Goal: Information Seeking & Learning: Learn about a topic

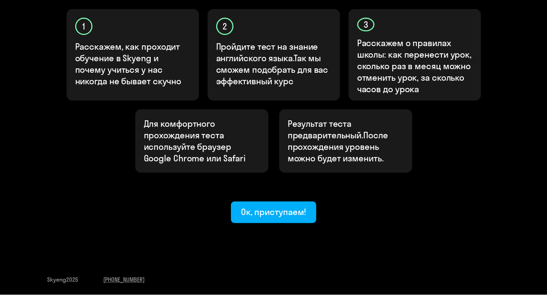
scroll to position [216, 0]
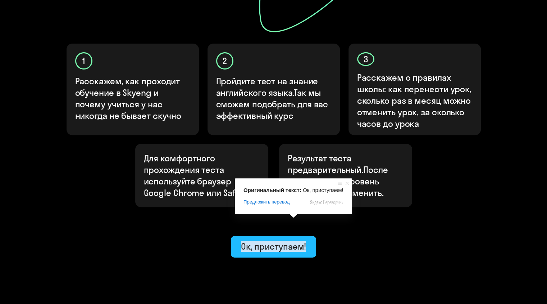
click at [291, 241] on ya-tr-span "Ок, приступаем!" at bounding box center [273, 246] width 65 height 11
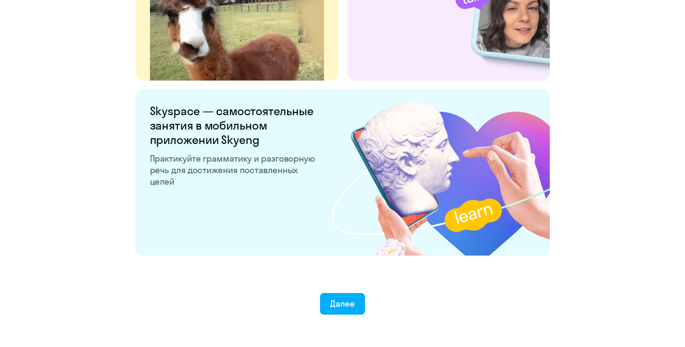
scroll to position [1338, 0]
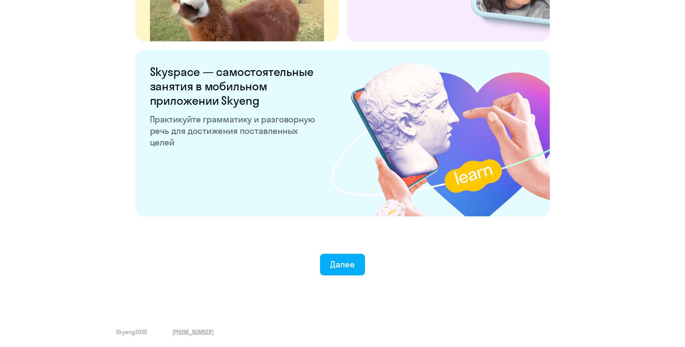
click at [350, 270] on button "Далее" at bounding box center [342, 265] width 45 height 22
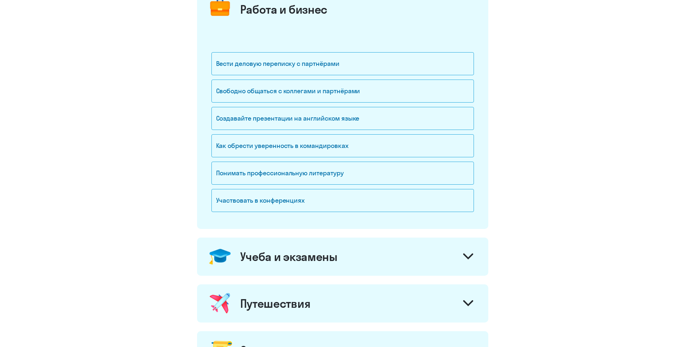
scroll to position [72, 0]
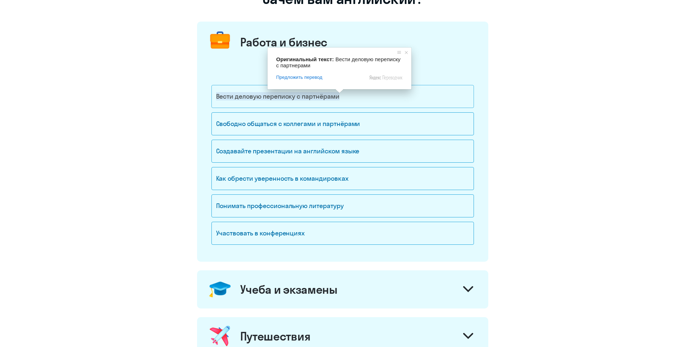
click at [339, 97] on ya-tr-span "Вести деловую переписку с партнёрами" at bounding box center [277, 96] width 123 height 8
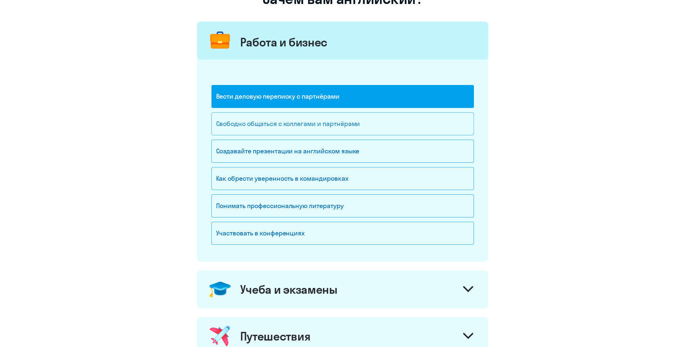
click at [282, 118] on div "Свободно общаться с коллегами и партнёрами" at bounding box center [342, 123] width 263 height 23
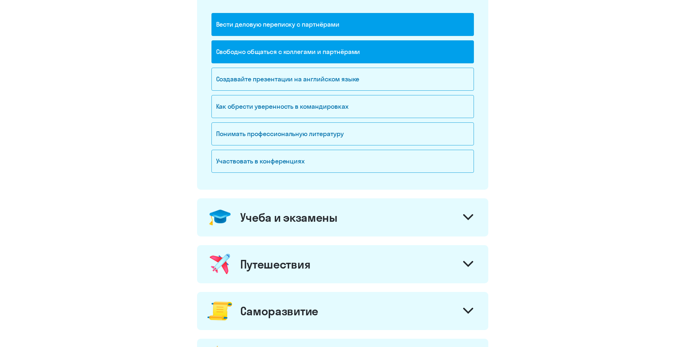
click at [386, 215] on div "Учеба и экзамены" at bounding box center [342, 217] width 291 height 38
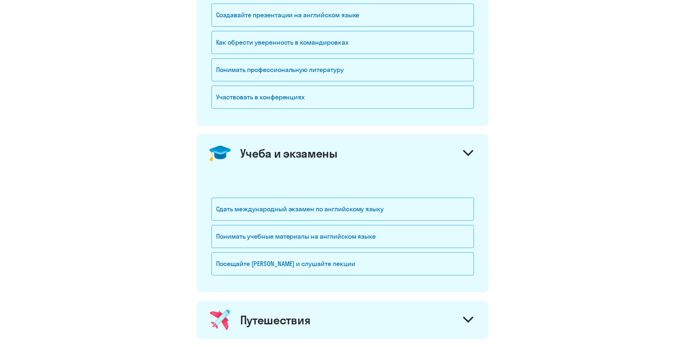
scroll to position [216, 0]
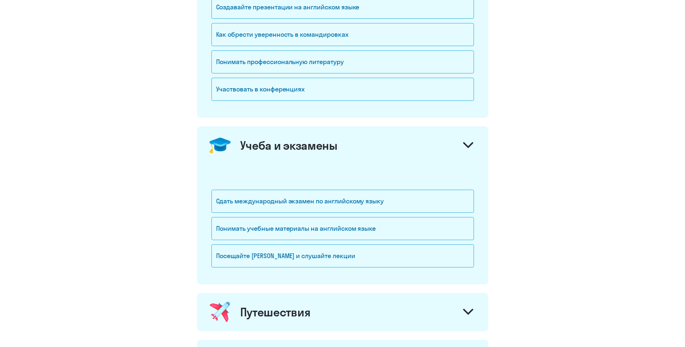
click at [469, 147] on icon at bounding box center [468, 145] width 9 height 4
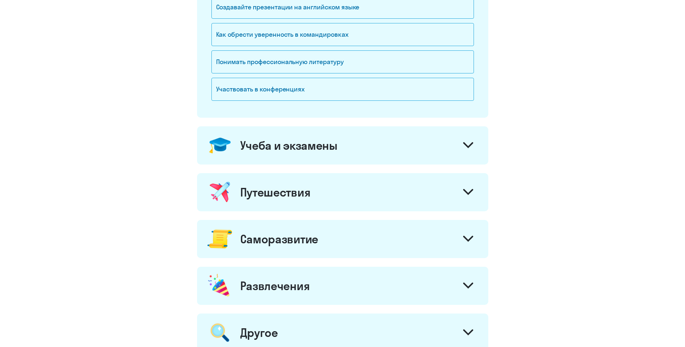
click at [467, 190] on icon at bounding box center [468, 192] width 10 height 6
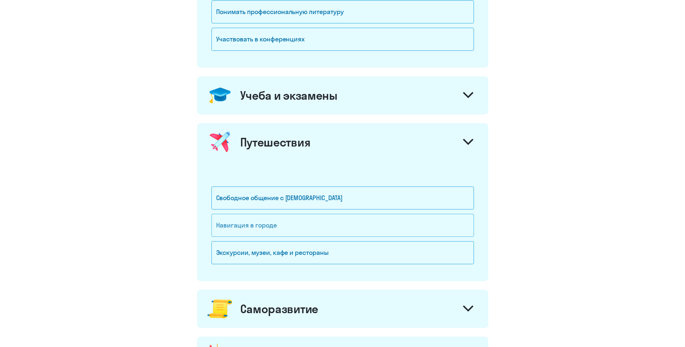
scroll to position [288, 0]
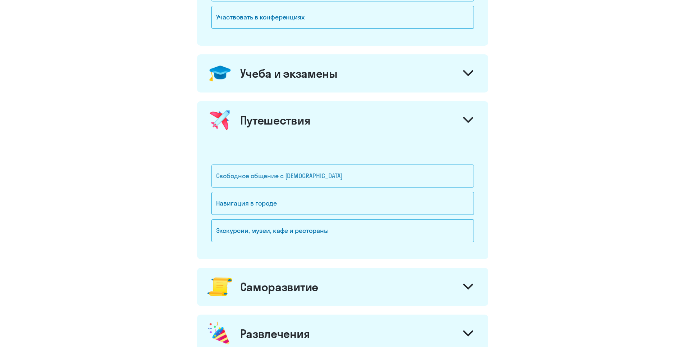
click at [374, 181] on div "Свободное общение с [DEMOGRAPHIC_DATA]" at bounding box center [342, 175] width 263 height 23
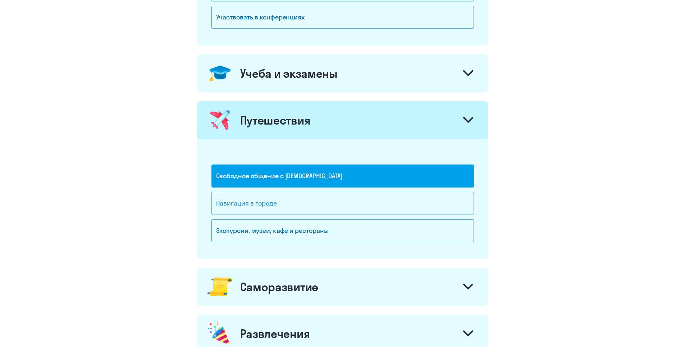
click at [369, 200] on div "Навигация в городе" at bounding box center [342, 203] width 263 height 23
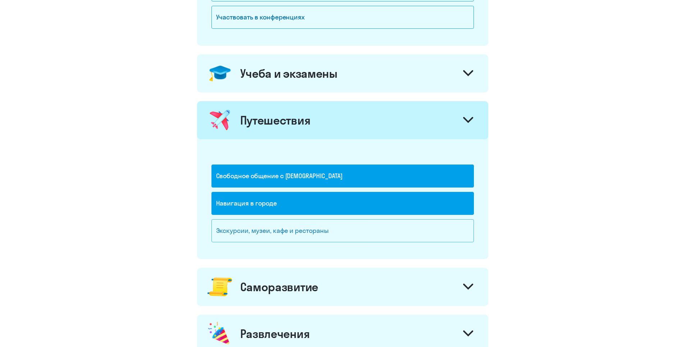
click at [369, 230] on div "Экскурсии, музеи, кафе и рестораны" at bounding box center [342, 230] width 263 height 23
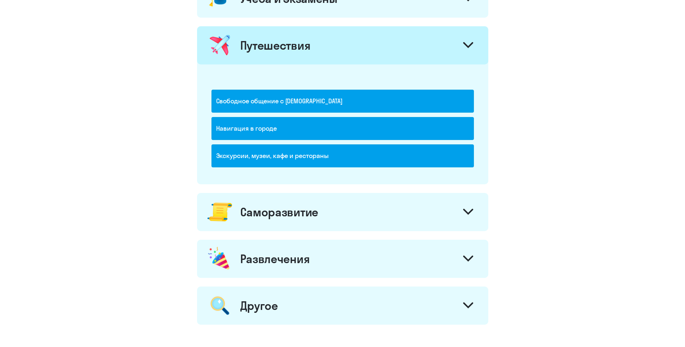
scroll to position [396, 0]
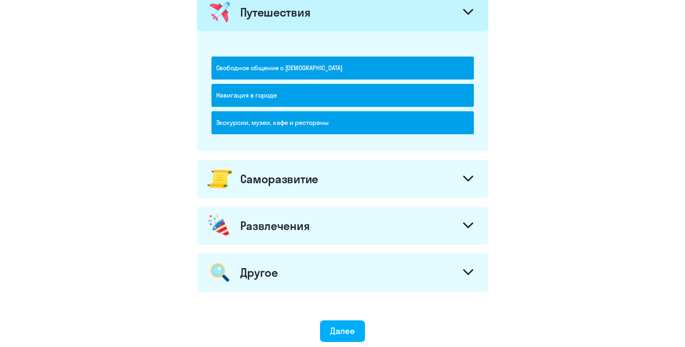
click at [393, 186] on div "Саморазвитие" at bounding box center [342, 179] width 291 height 38
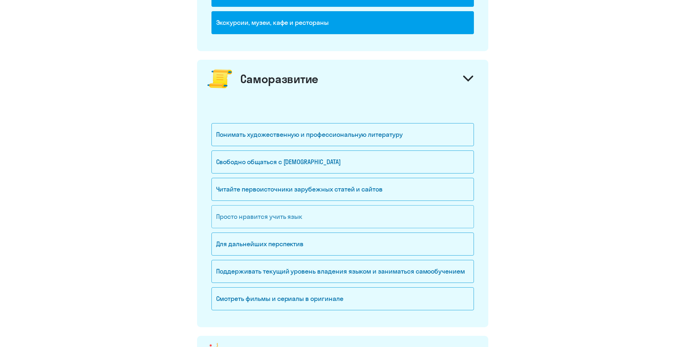
scroll to position [503, 0]
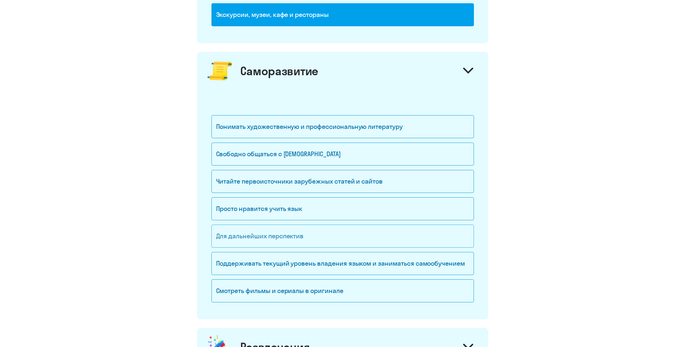
click at [421, 238] on div "Для дальнейших перспектив" at bounding box center [342, 235] width 263 height 23
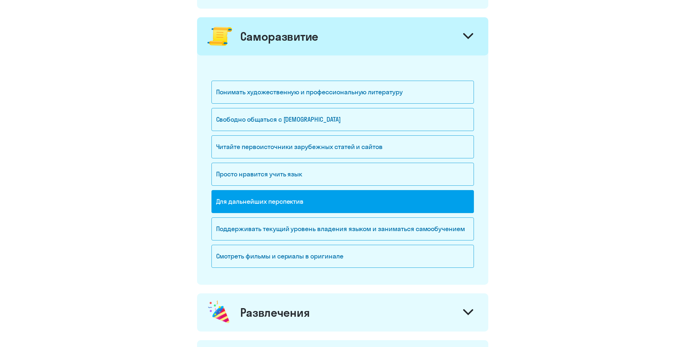
scroll to position [539, 0]
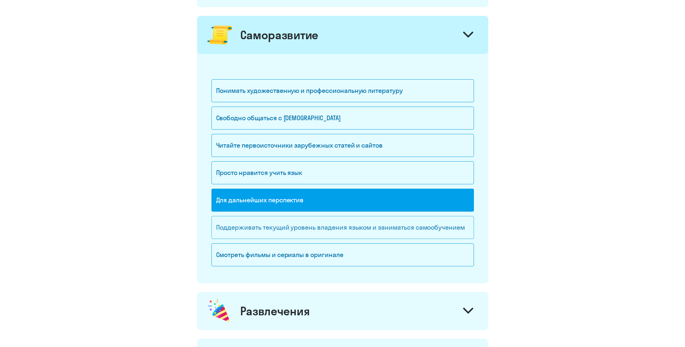
click at [449, 229] on ya-tr-span "Поддерживать текущий уровень владения языком и заниматься самообучением" at bounding box center [340, 227] width 249 height 8
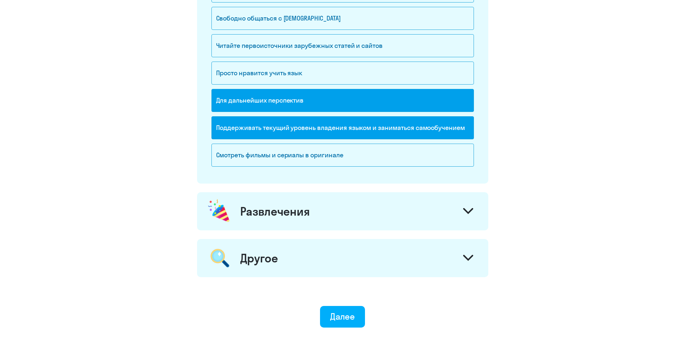
scroll to position [647, 0]
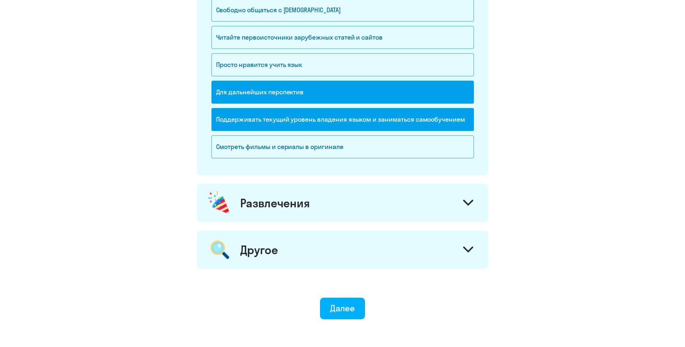
click at [450, 207] on div "Развлечения" at bounding box center [342, 203] width 291 height 38
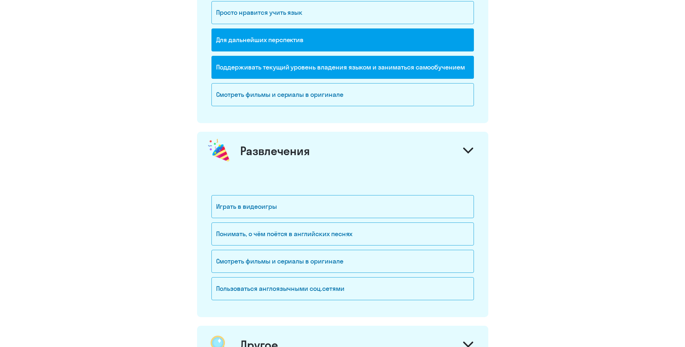
scroll to position [719, 0]
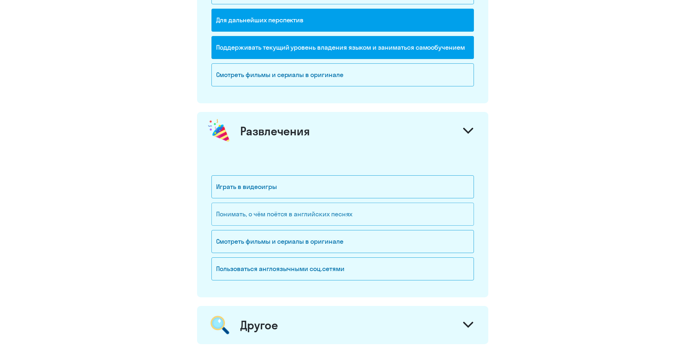
click at [364, 220] on div "Понимать, о чём поётся в английских песнях" at bounding box center [342, 213] width 263 height 23
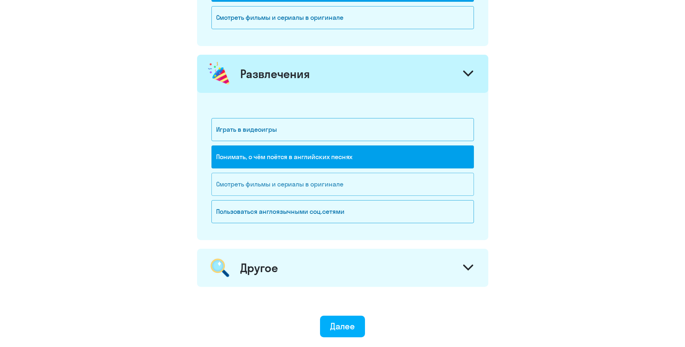
scroll to position [791, 0]
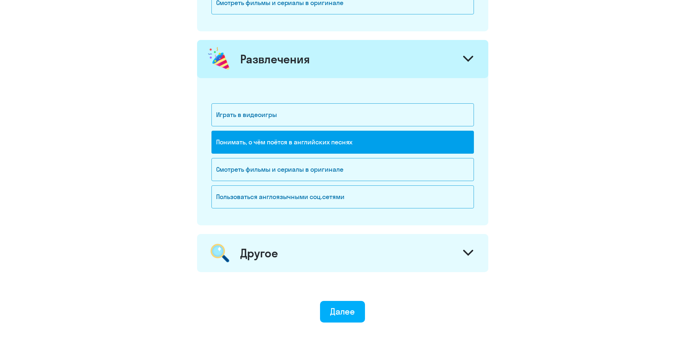
click at [322, 240] on div "Другое" at bounding box center [342, 253] width 291 height 38
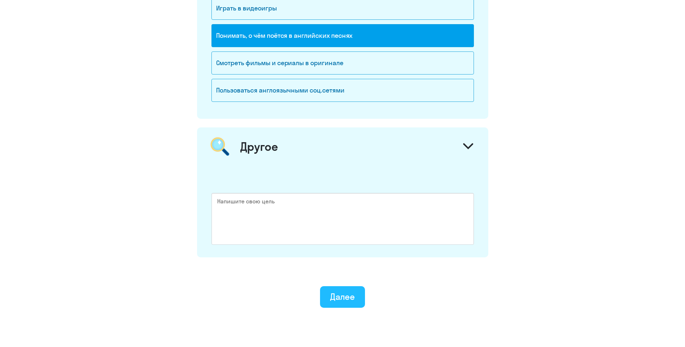
scroll to position [899, 0]
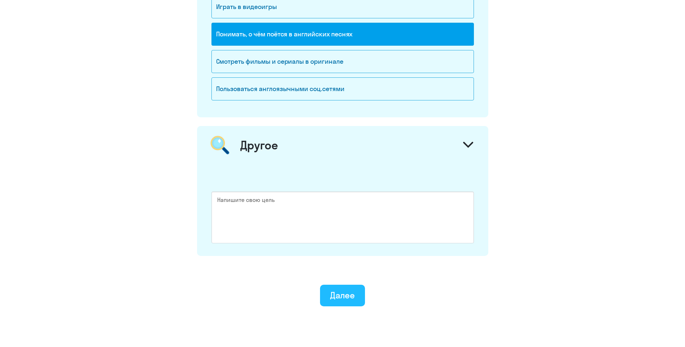
click at [351, 294] on ya-tr-span "Далее" at bounding box center [342, 295] width 25 height 11
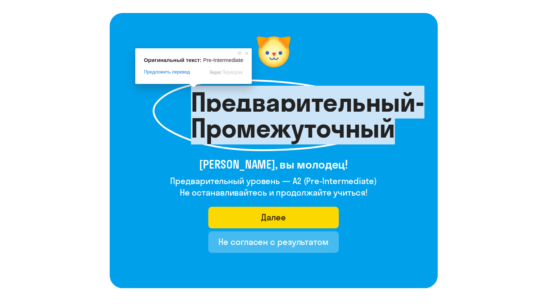
scroll to position [36, 0]
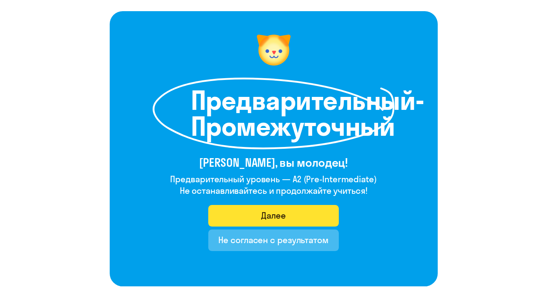
click at [293, 213] on button "Далее" at bounding box center [273, 216] width 131 height 22
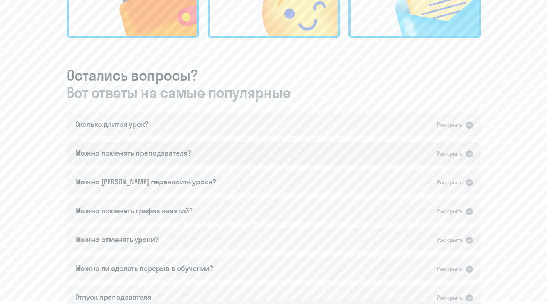
scroll to position [360, 0]
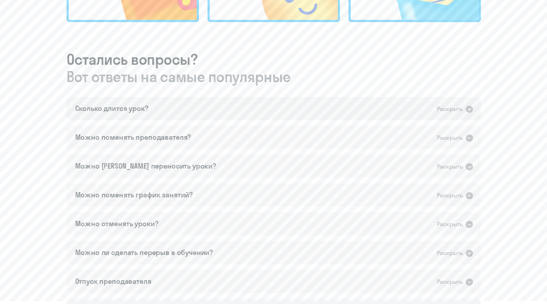
click at [191, 109] on div "Сколько длится урок? Раскрыть" at bounding box center [274, 108] width 414 height 23
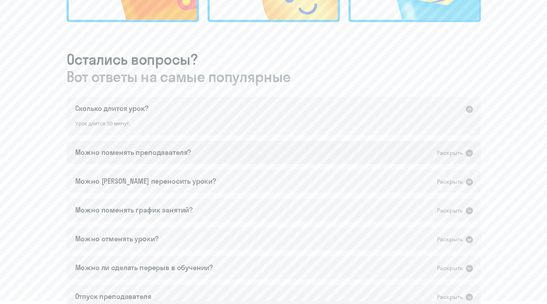
click at [174, 150] on ya-tr-span "Можно поменять преподавателя?" at bounding box center [133, 151] width 116 height 9
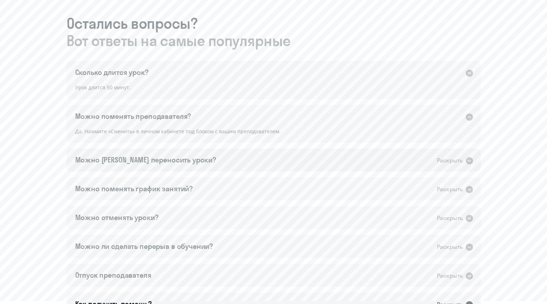
click at [200, 157] on div "Можно [PERSON_NAME] переносить уроки? Раскрыть" at bounding box center [274, 159] width 414 height 23
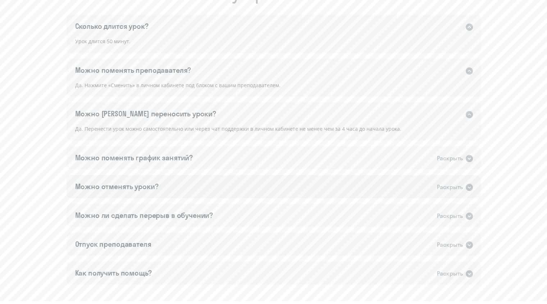
scroll to position [468, 0]
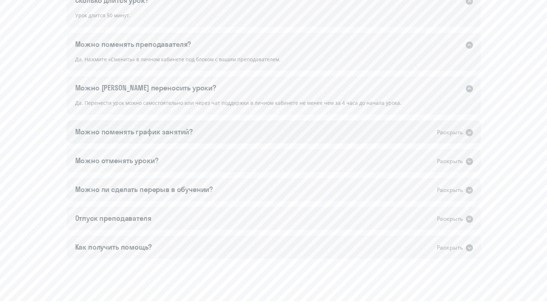
click at [379, 132] on div "Можно поменять график занятий? Раскрыть" at bounding box center [274, 131] width 414 height 23
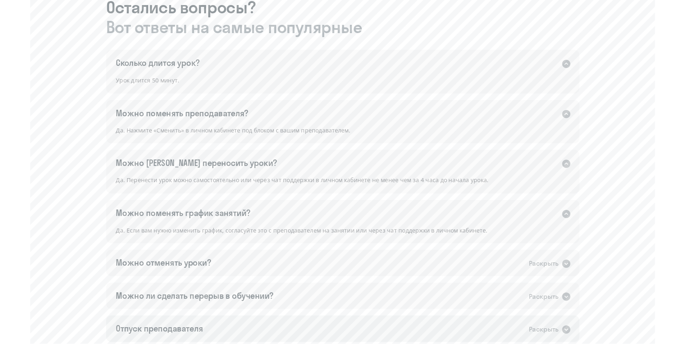
scroll to position [432, 0]
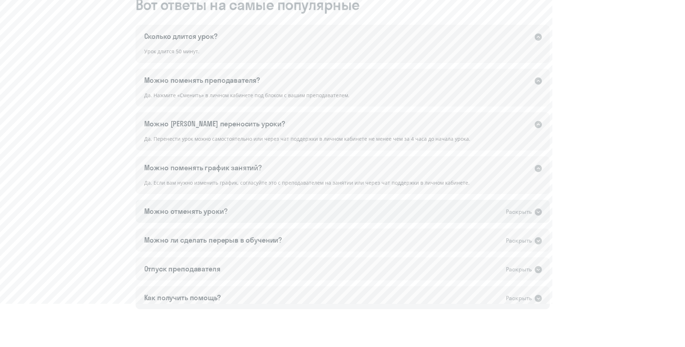
click at [235, 208] on div "Можно отменять уроки? Раскрыть" at bounding box center [343, 211] width 414 height 23
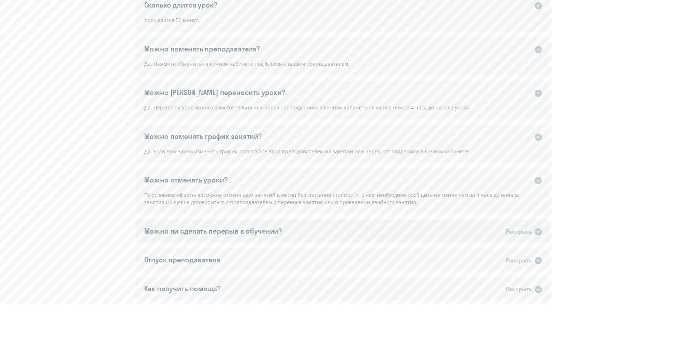
scroll to position [468, 0]
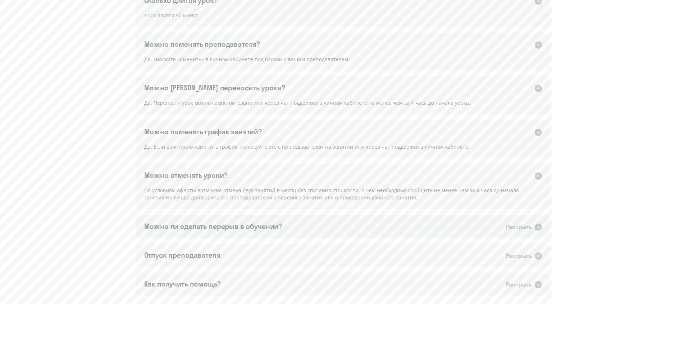
click at [420, 223] on div "Можно ли сделать перерыв в обучении? Раскрыть" at bounding box center [343, 226] width 414 height 23
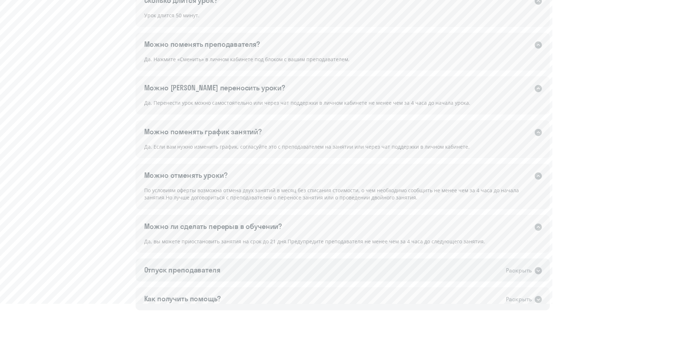
click at [404, 262] on div "Отпуск преподавателя Раскрыть" at bounding box center [343, 269] width 414 height 23
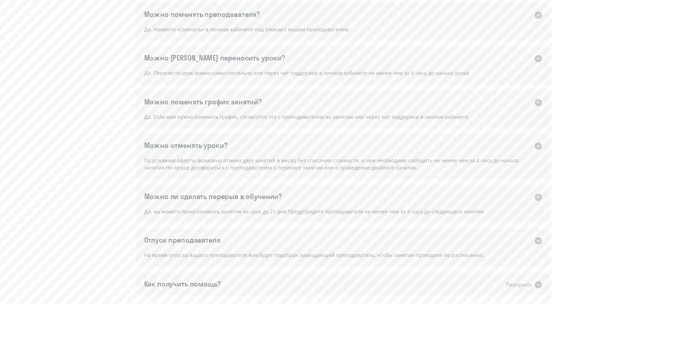
scroll to position [503, 0]
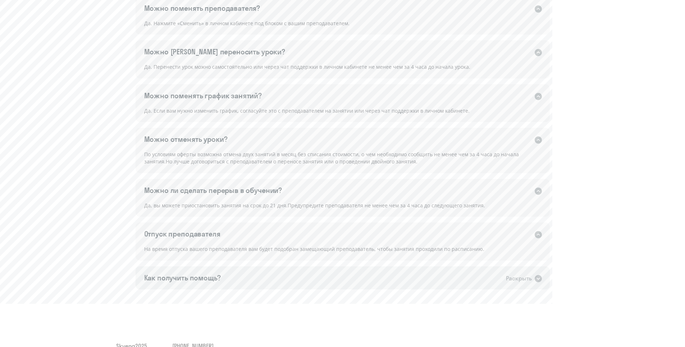
click at [395, 274] on div "Как получить помощь? Раскрыть" at bounding box center [343, 277] width 414 height 23
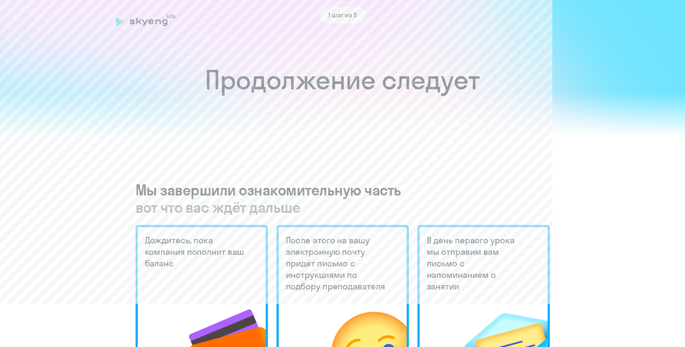
scroll to position [0, 0]
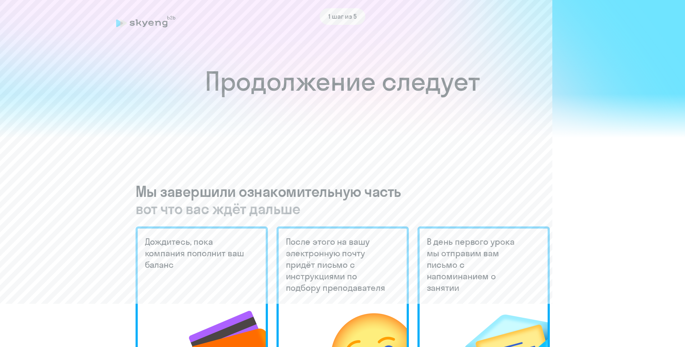
click at [148, 25] on icon at bounding box center [145, 22] width 59 height 12
click at [139, 23] on div "1 шаг из 5" at bounding box center [342, 16] width 453 height 17
